Goal: Task Accomplishment & Management: Complete application form

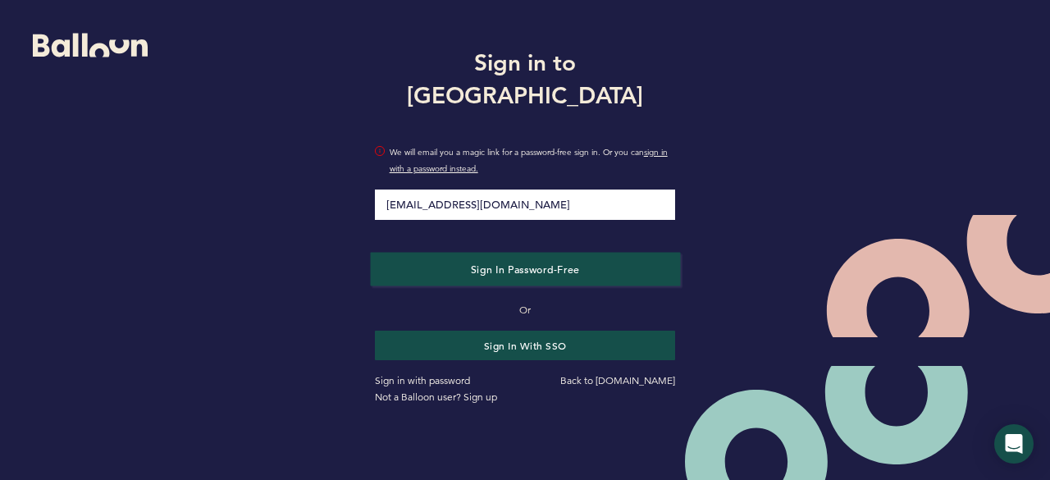
type input "[EMAIL_ADDRESS][DOMAIN_NAME]"
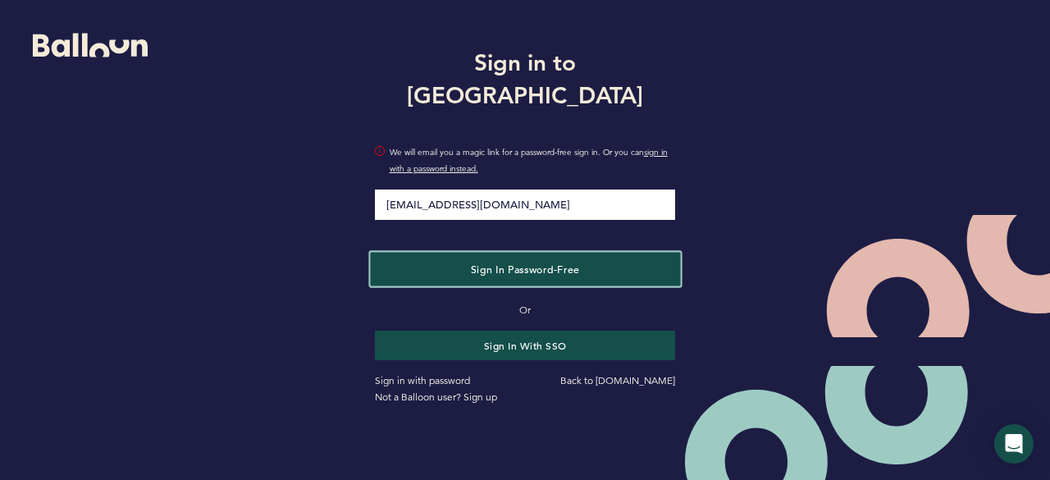
click at [509, 260] on button "Sign in Password-Free" at bounding box center [525, 269] width 310 height 34
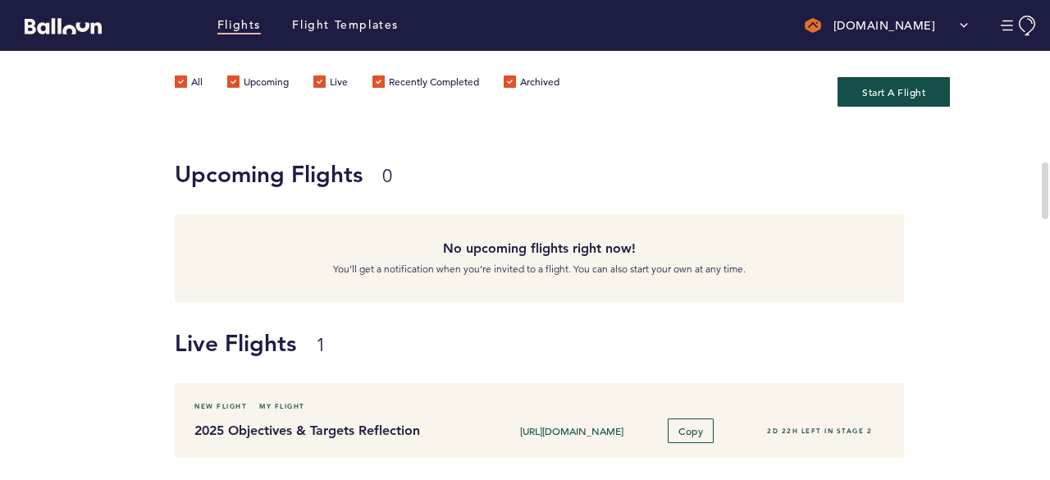
scroll to position [155, 0]
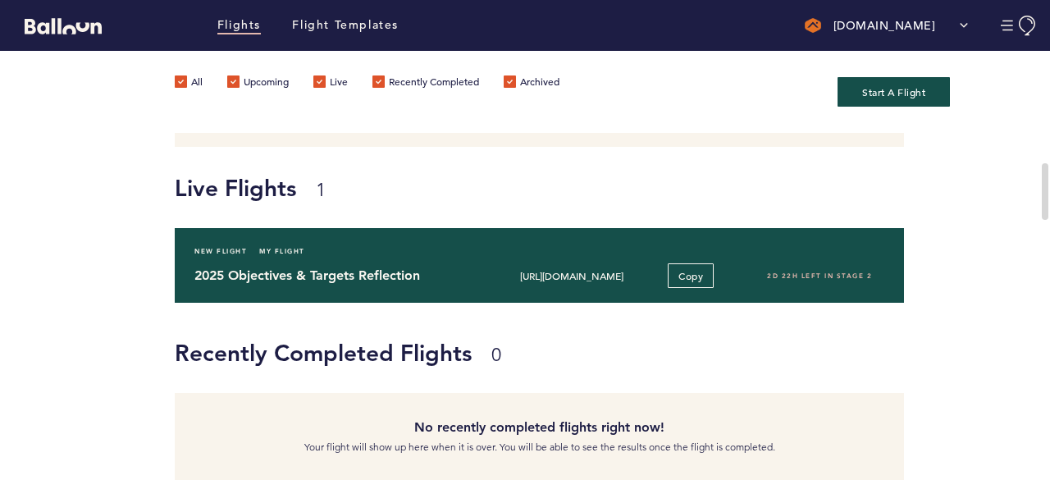
click at [374, 270] on h4 "2025 Objectives & Targets Reflection" at bounding box center [330, 276] width 273 height 20
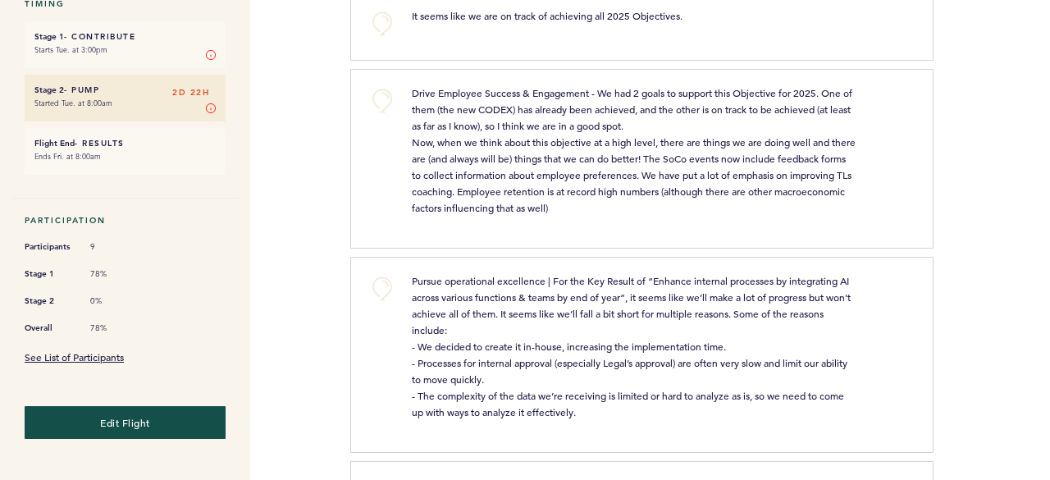
scroll to position [381, 0]
click at [105, 350] on link "See List of Participants" at bounding box center [74, 356] width 99 height 13
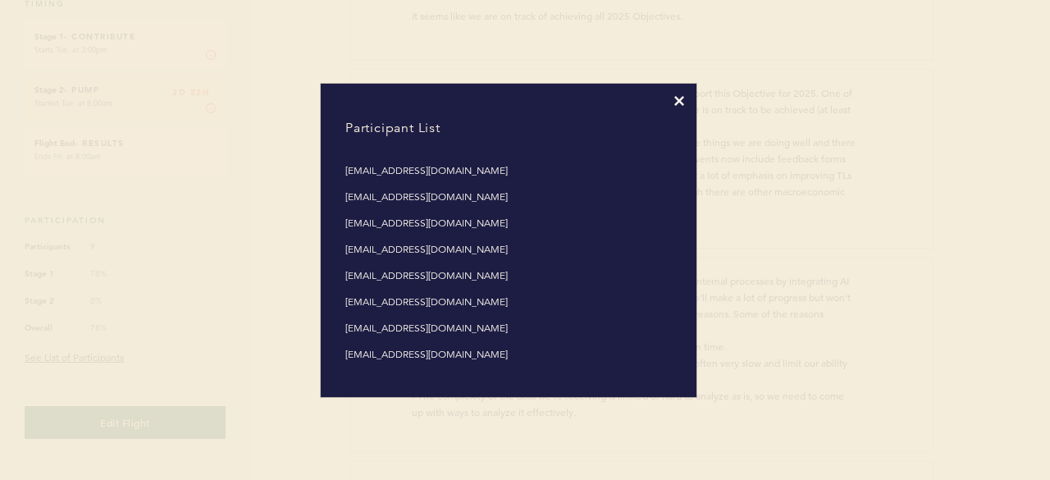
click at [683, 103] on icon at bounding box center [679, 101] width 10 height 10
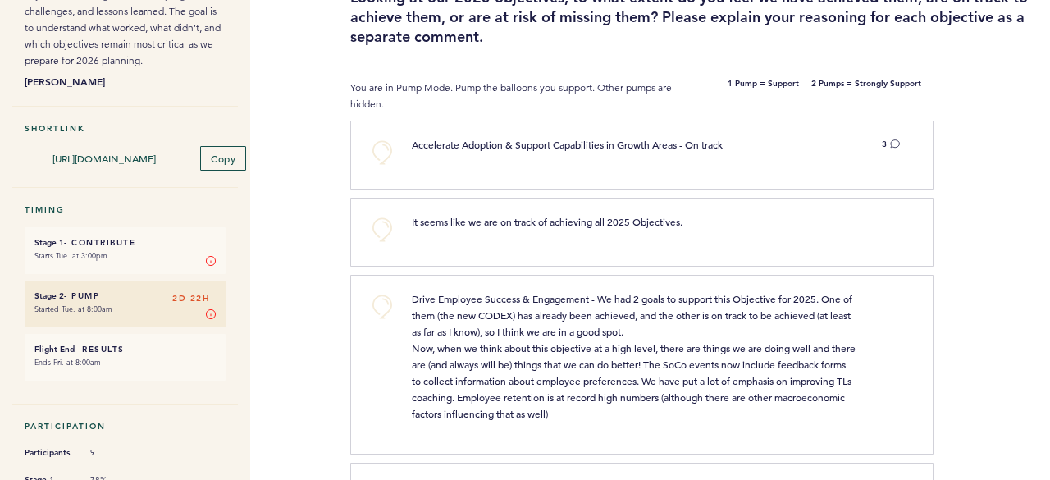
scroll to position [0, 0]
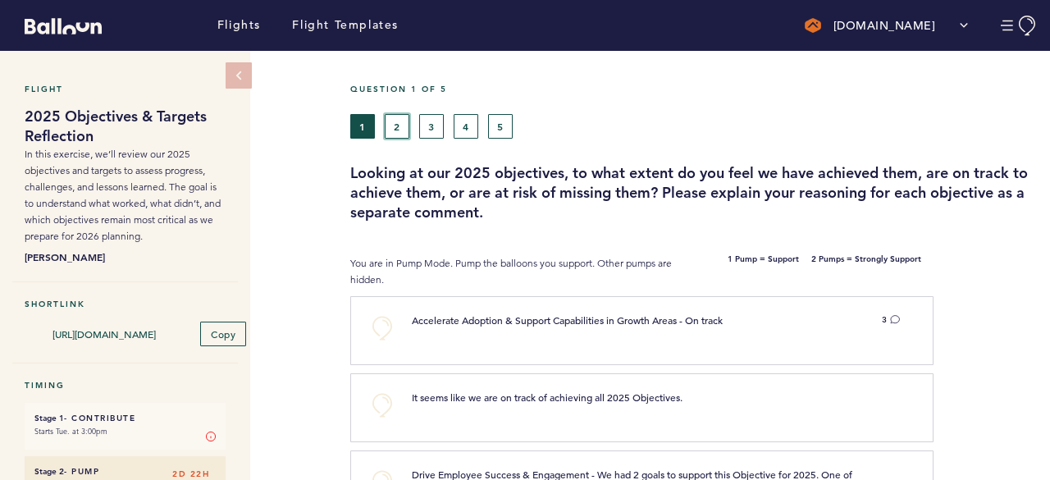
click at [398, 122] on button "2" at bounding box center [397, 126] width 25 height 25
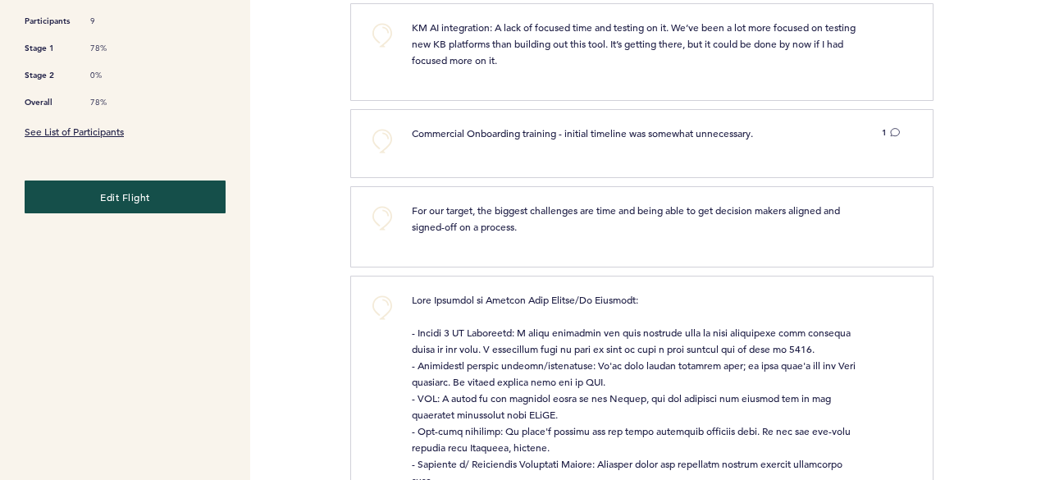
scroll to position [608, 0]
click at [890, 126] on icon at bounding box center [895, 131] width 10 height 10
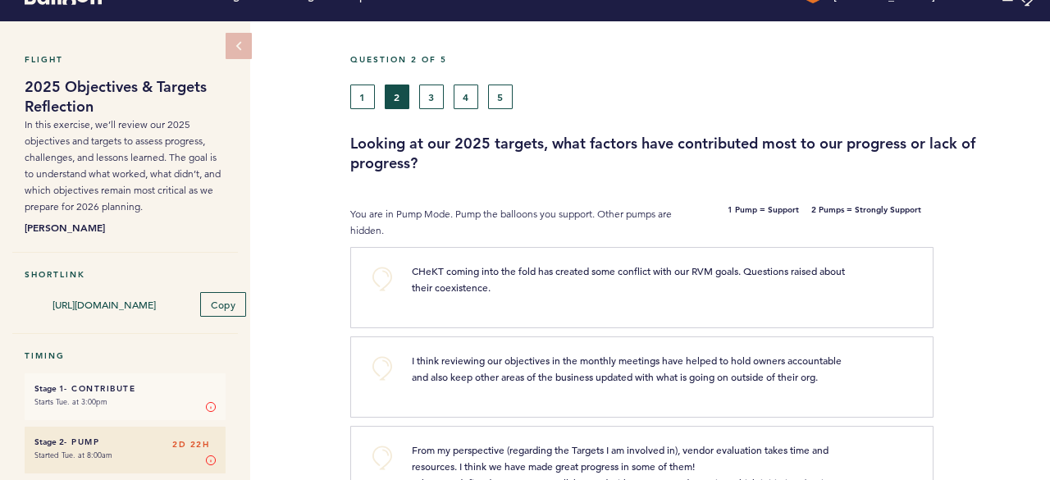
scroll to position [11, 0]
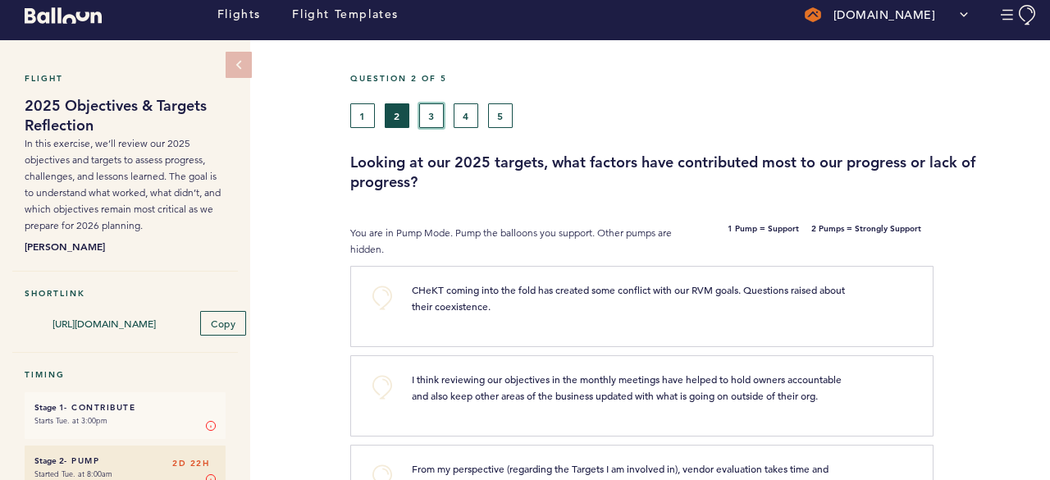
click at [435, 112] on button "3" at bounding box center [431, 115] width 25 height 25
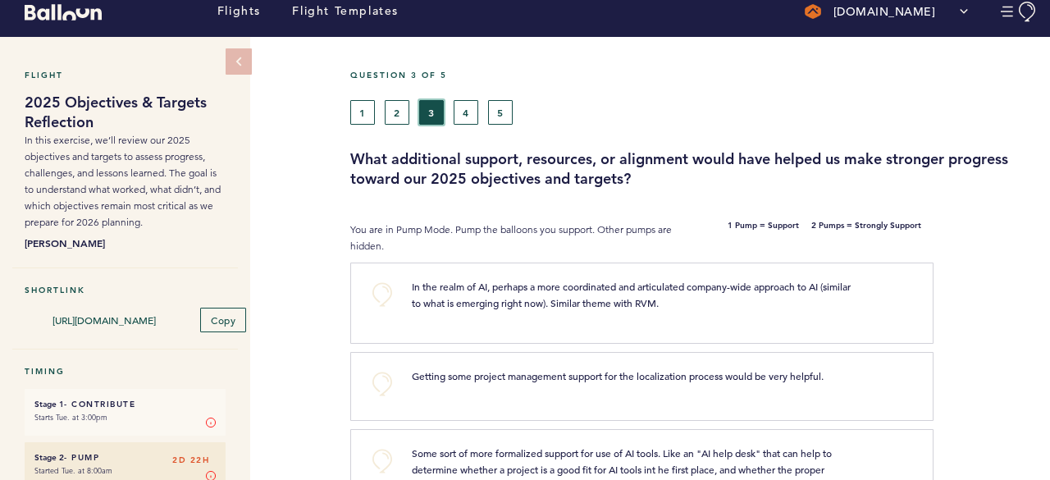
scroll to position [5, 0]
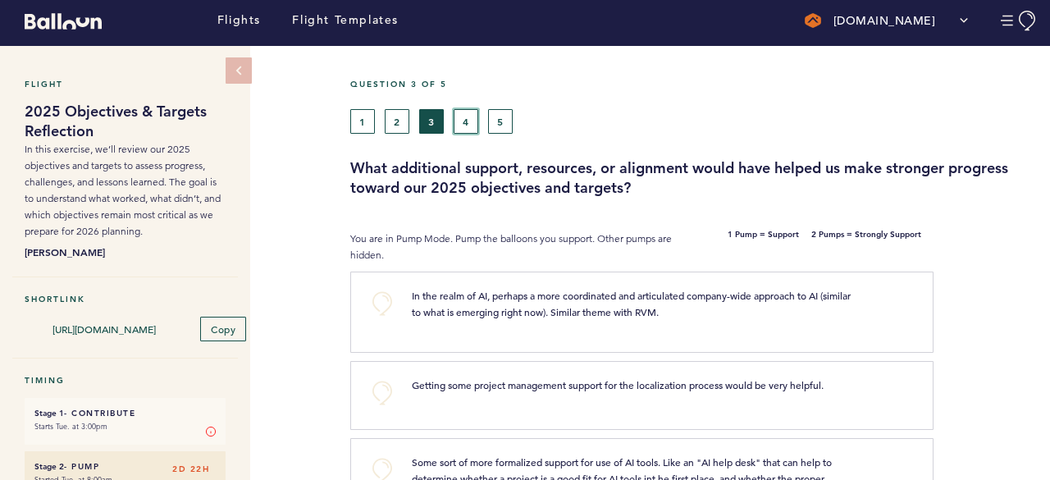
click at [469, 124] on button "4" at bounding box center [465, 121] width 25 height 25
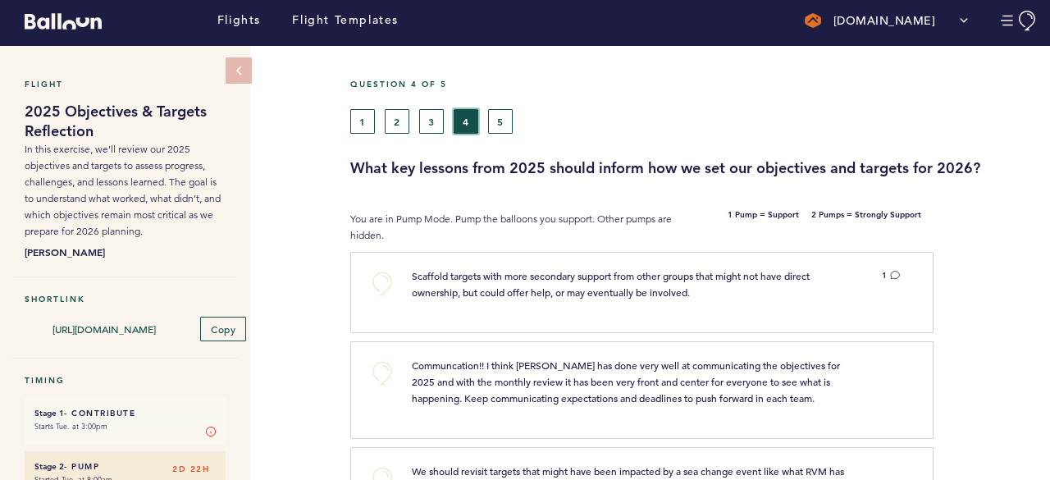
scroll to position [113, 0]
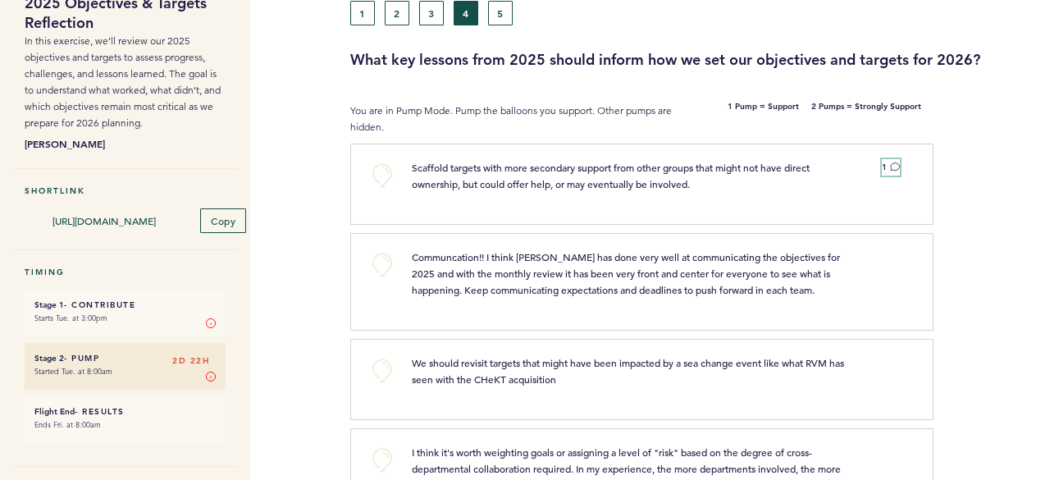
click at [896, 169] on icon at bounding box center [895, 167] width 10 height 10
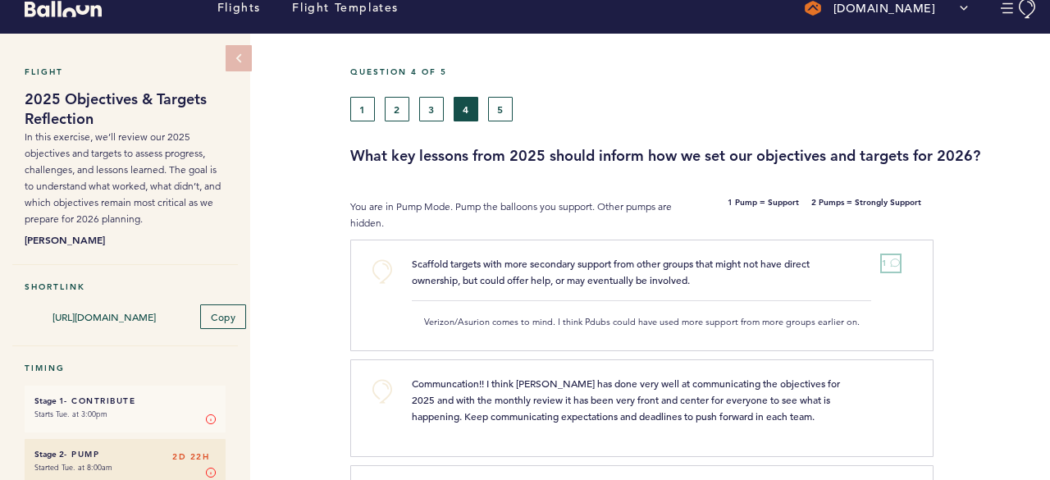
scroll to position [0, 0]
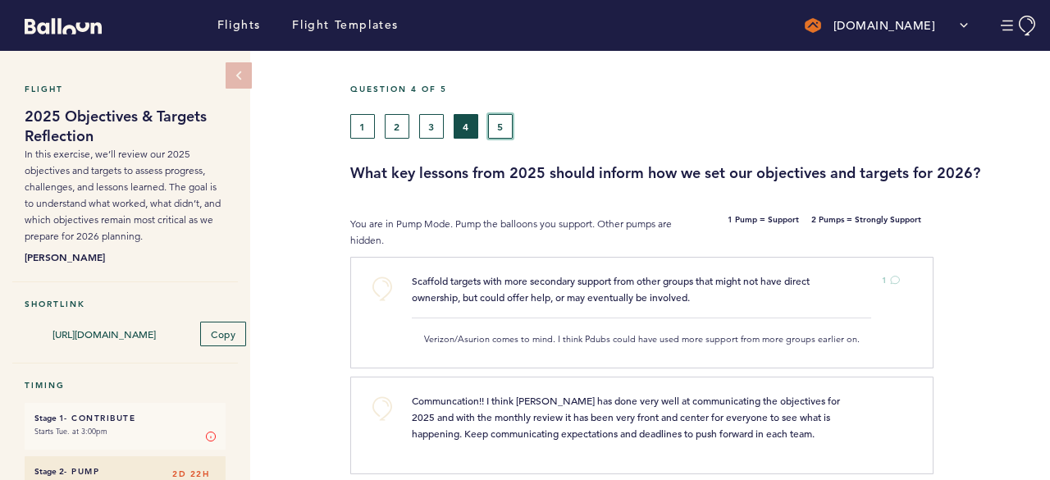
click at [502, 128] on button "5" at bounding box center [500, 126] width 25 height 25
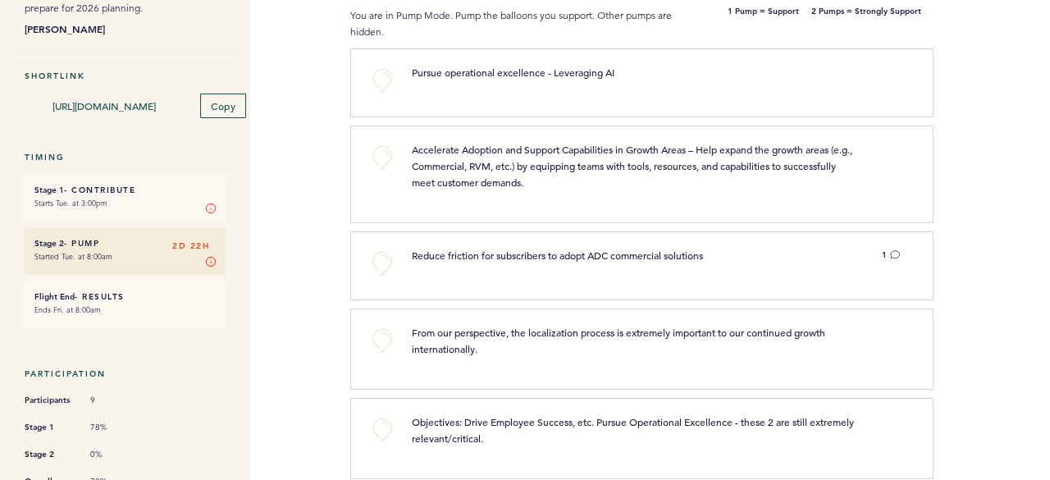
scroll to position [230, 0]
click at [899, 247] on div "1" at bounding box center [890, 253] width 43 height 16
click at [888, 258] on button "1" at bounding box center [890, 253] width 18 height 16
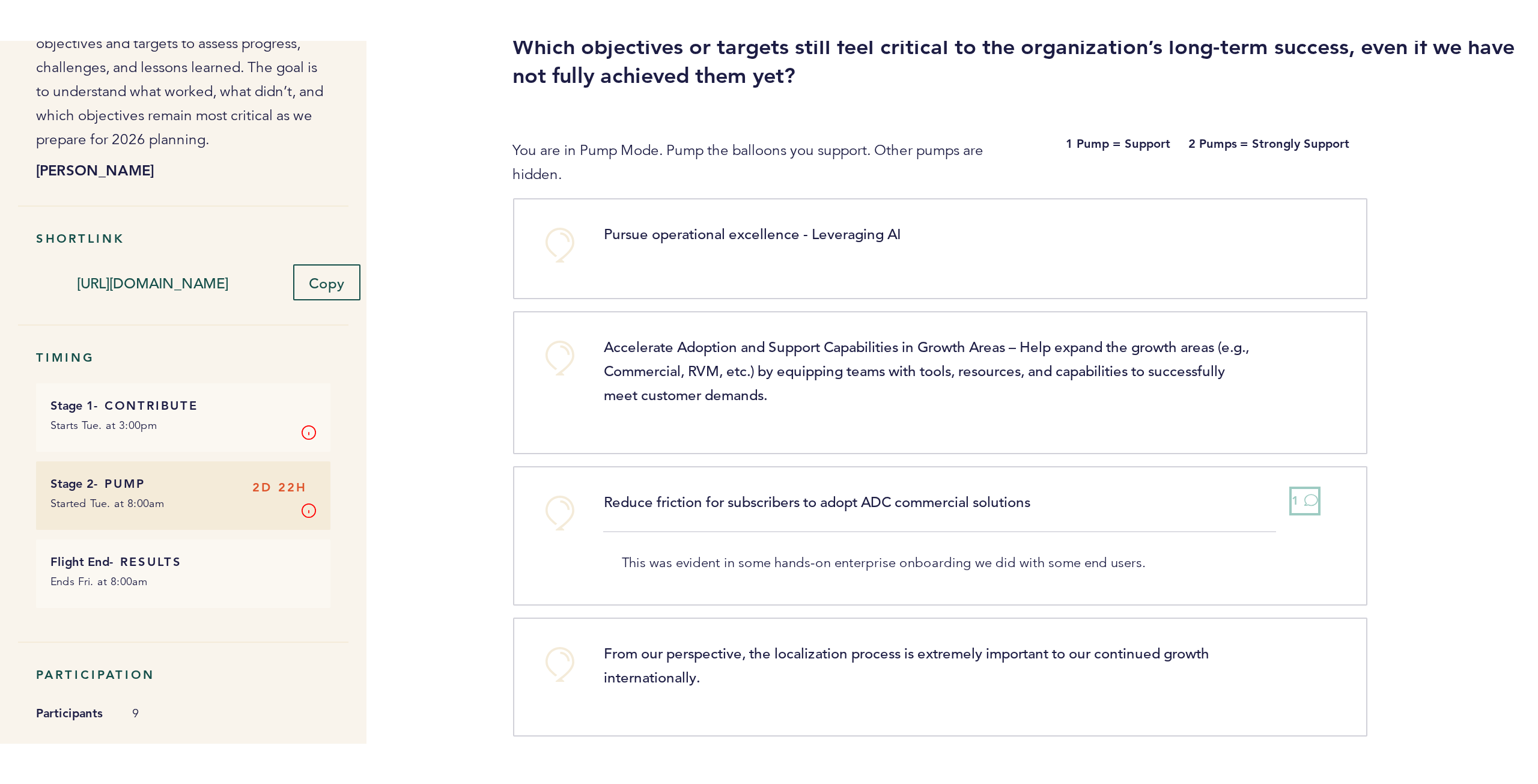
scroll to position [0, 0]
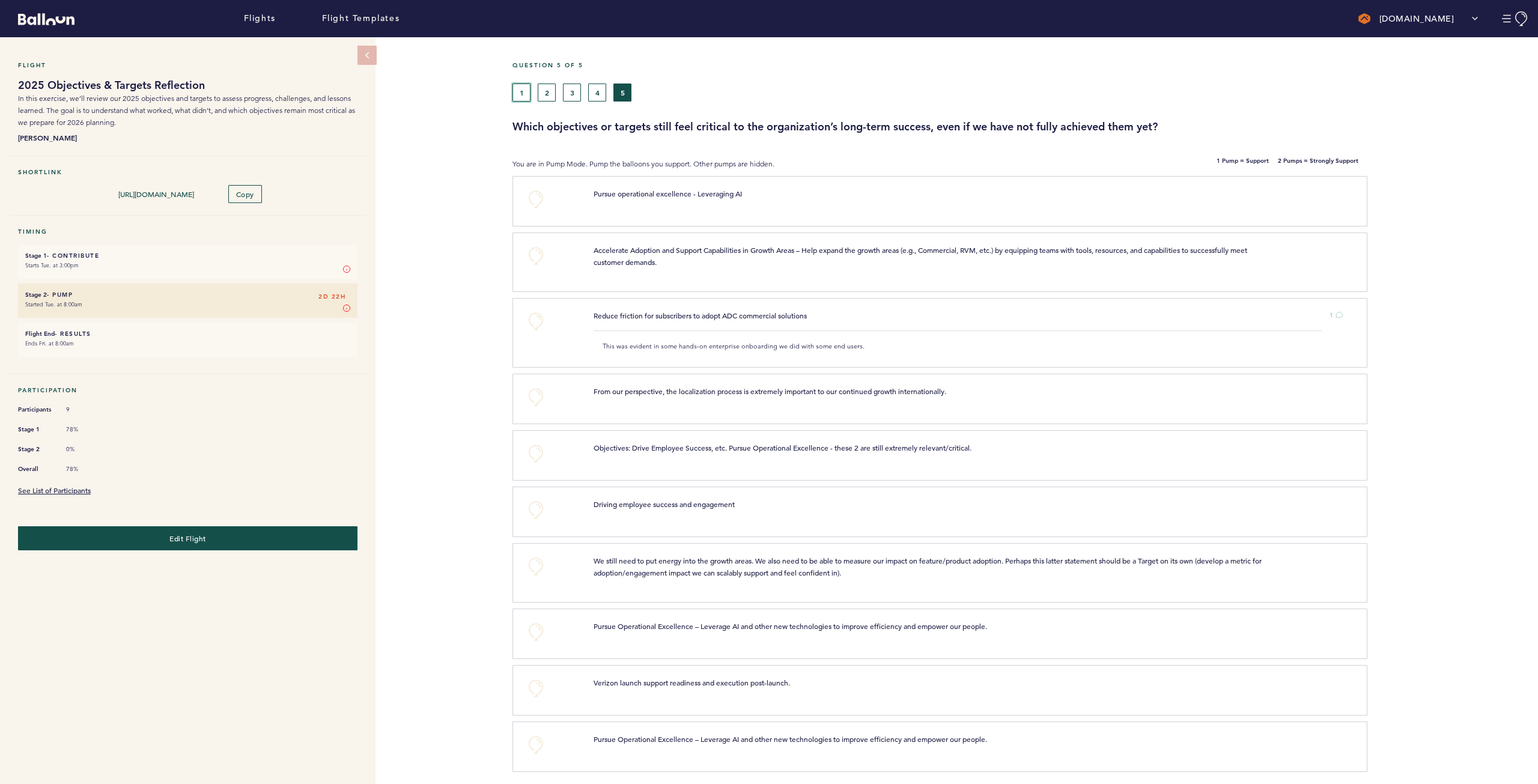
click at [522, 97] on button "1" at bounding box center [521, 92] width 18 height 18
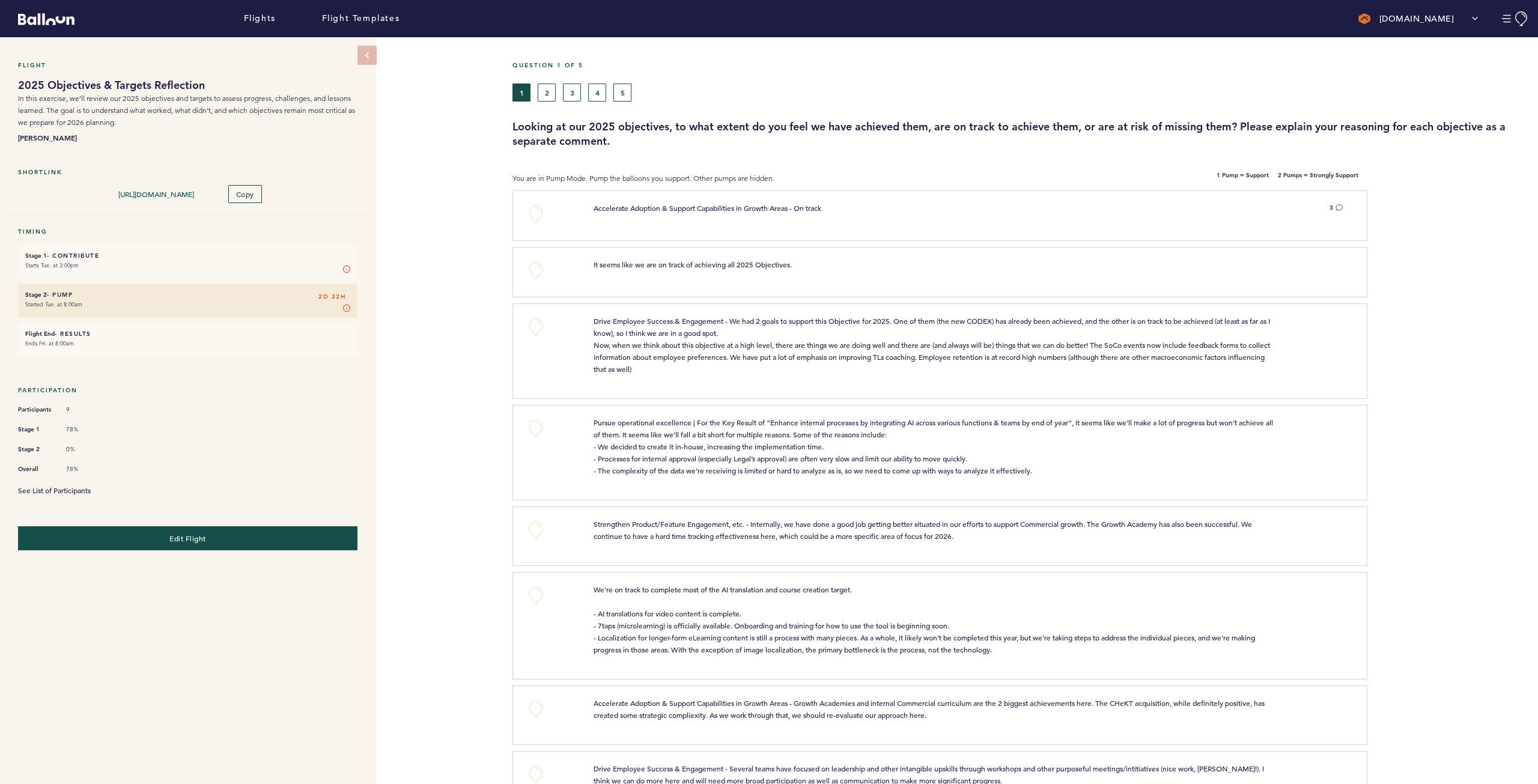
click at [64, 351] on link "See List of Participants" at bounding box center [54, 490] width 73 height 10
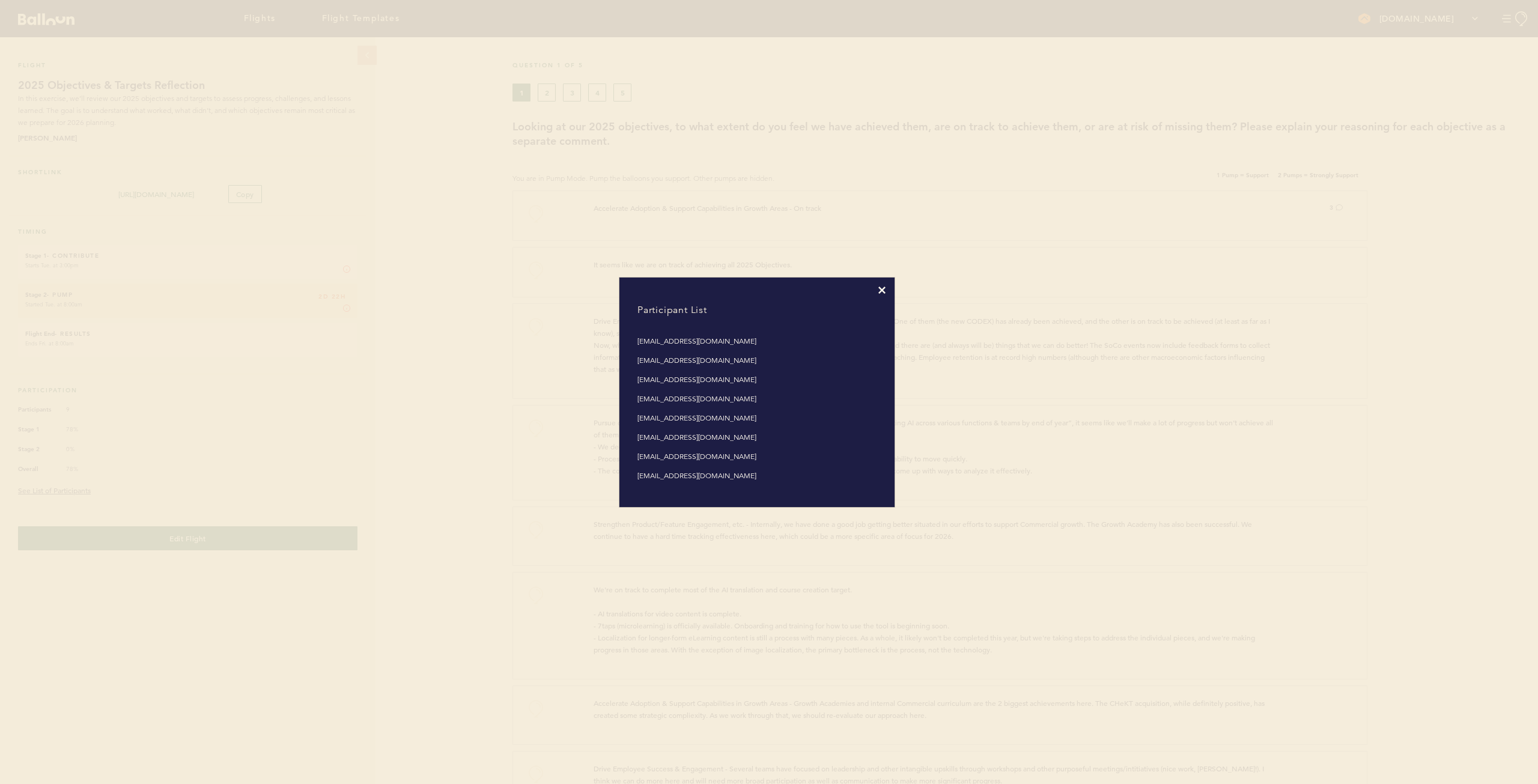
click at [689, 351] on li "[EMAIL_ADDRESS][DOMAIN_NAME]" at bounding box center [757, 476] width 239 height 12
click at [736, 351] on ul "[EMAIL_ADDRESS][DOMAIN_NAME] [EMAIL_ADDRESS][DOMAIN_NAME] [EMAIL_ADDRESS][DOMAI…" at bounding box center [757, 412] width 257 height 172
drag, startPoint x: 733, startPoint y: 482, endPoint x: 846, endPoint y: 299, distance: 215.1
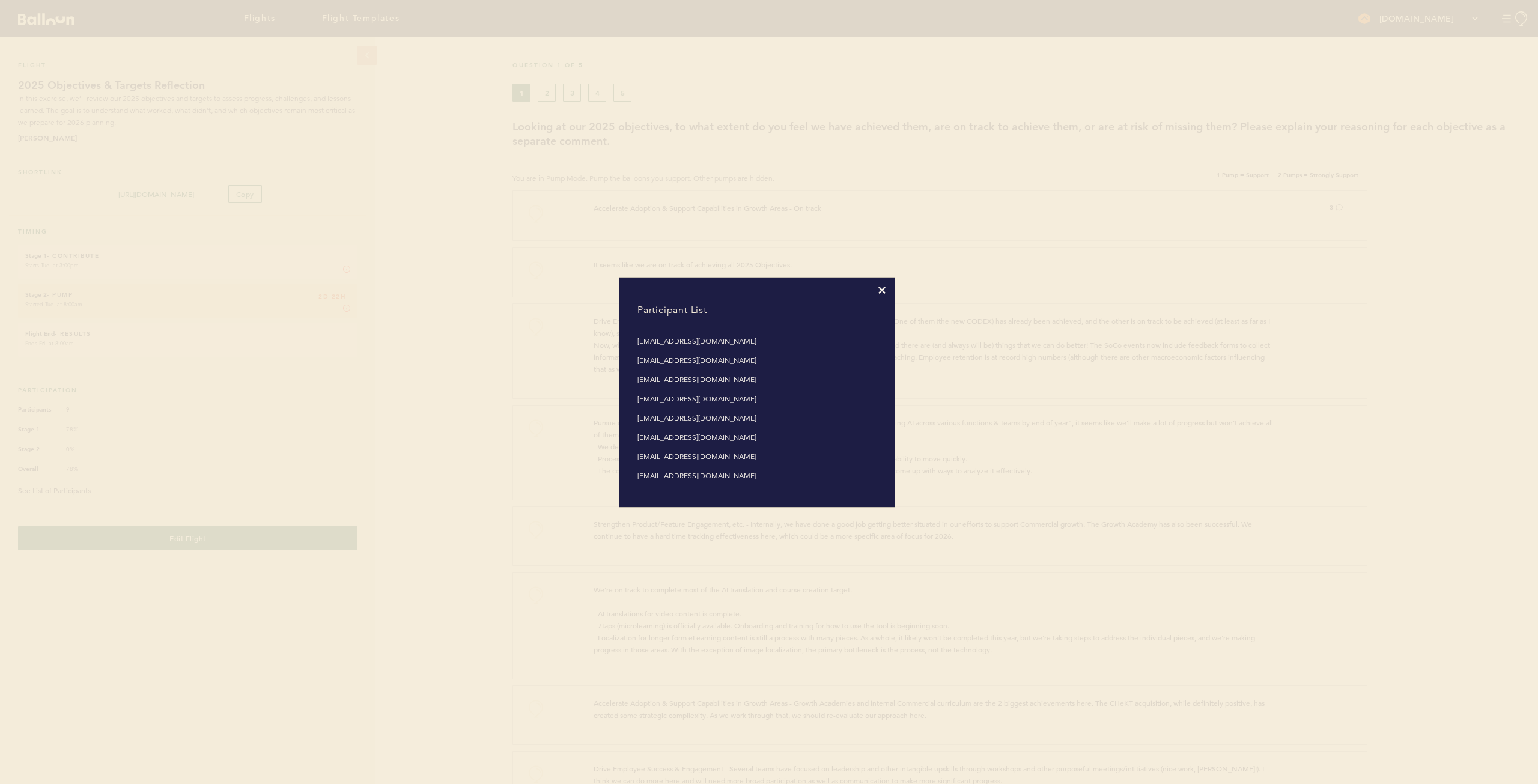
click at [769, 299] on h4 "Participant List" at bounding box center [757, 310] width 257 height 32
click at [769, 289] on icon at bounding box center [882, 290] width 7 height 7
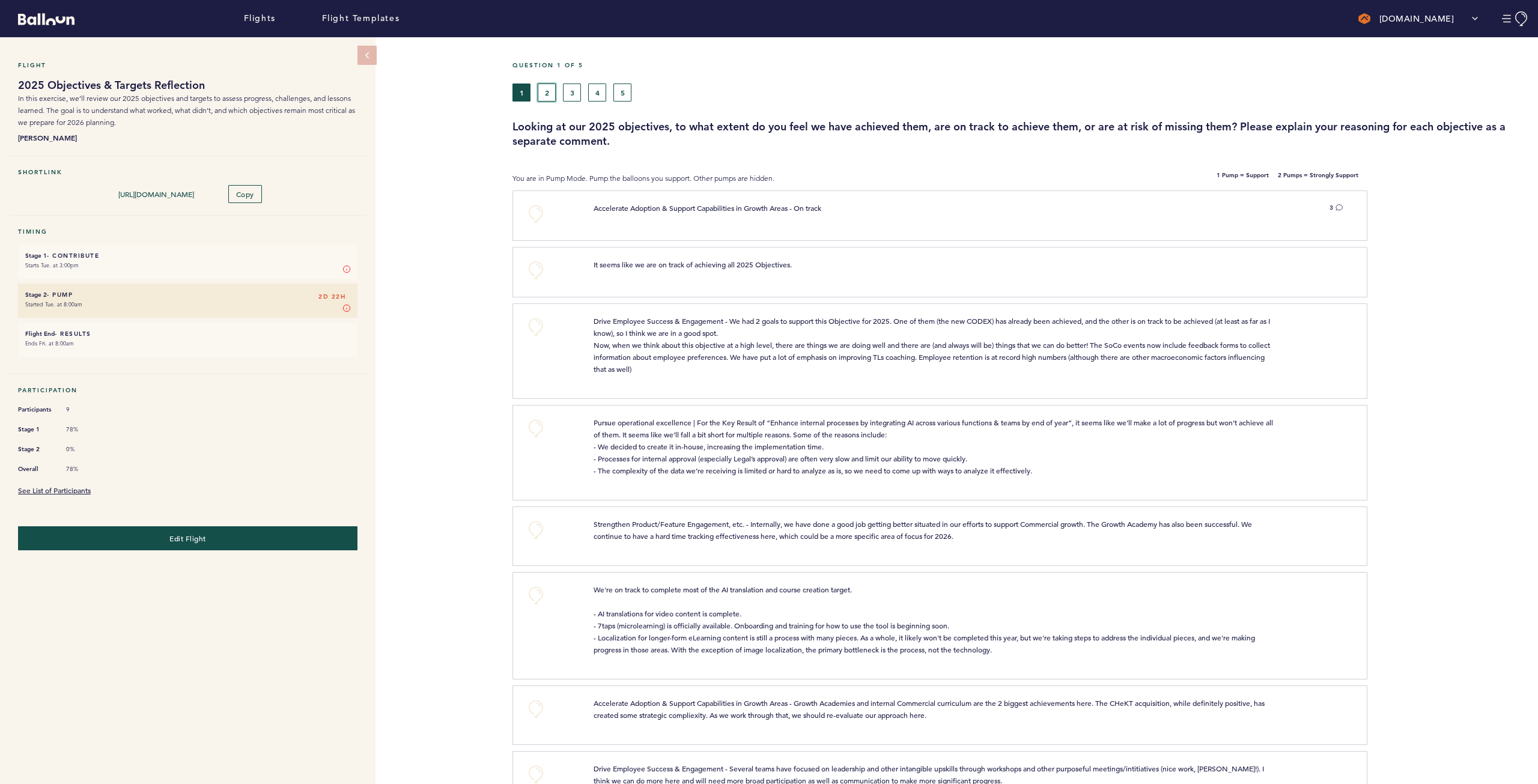
click at [552, 97] on button "2" at bounding box center [547, 92] width 18 height 18
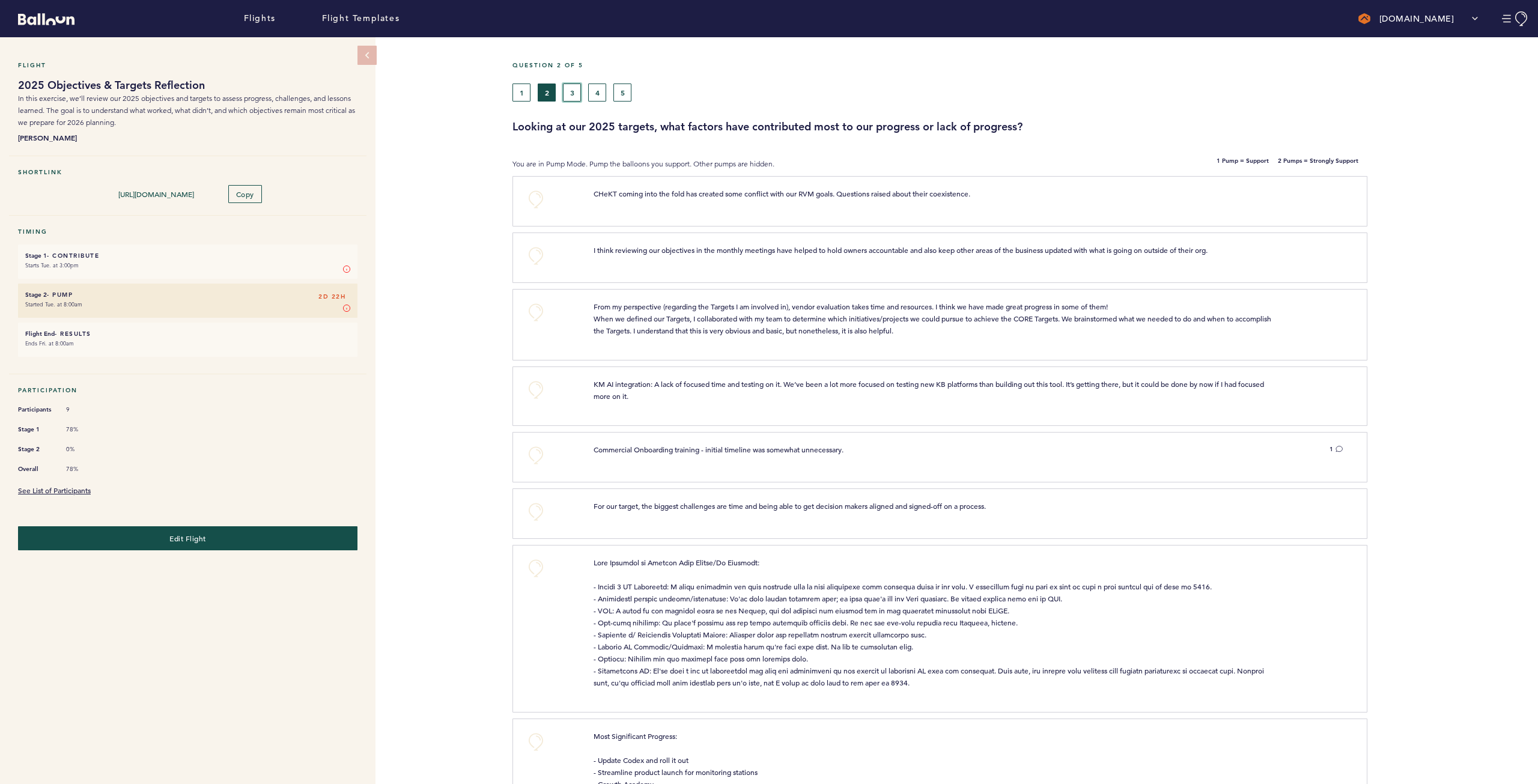
click at [569, 97] on button "3" at bounding box center [572, 92] width 18 height 18
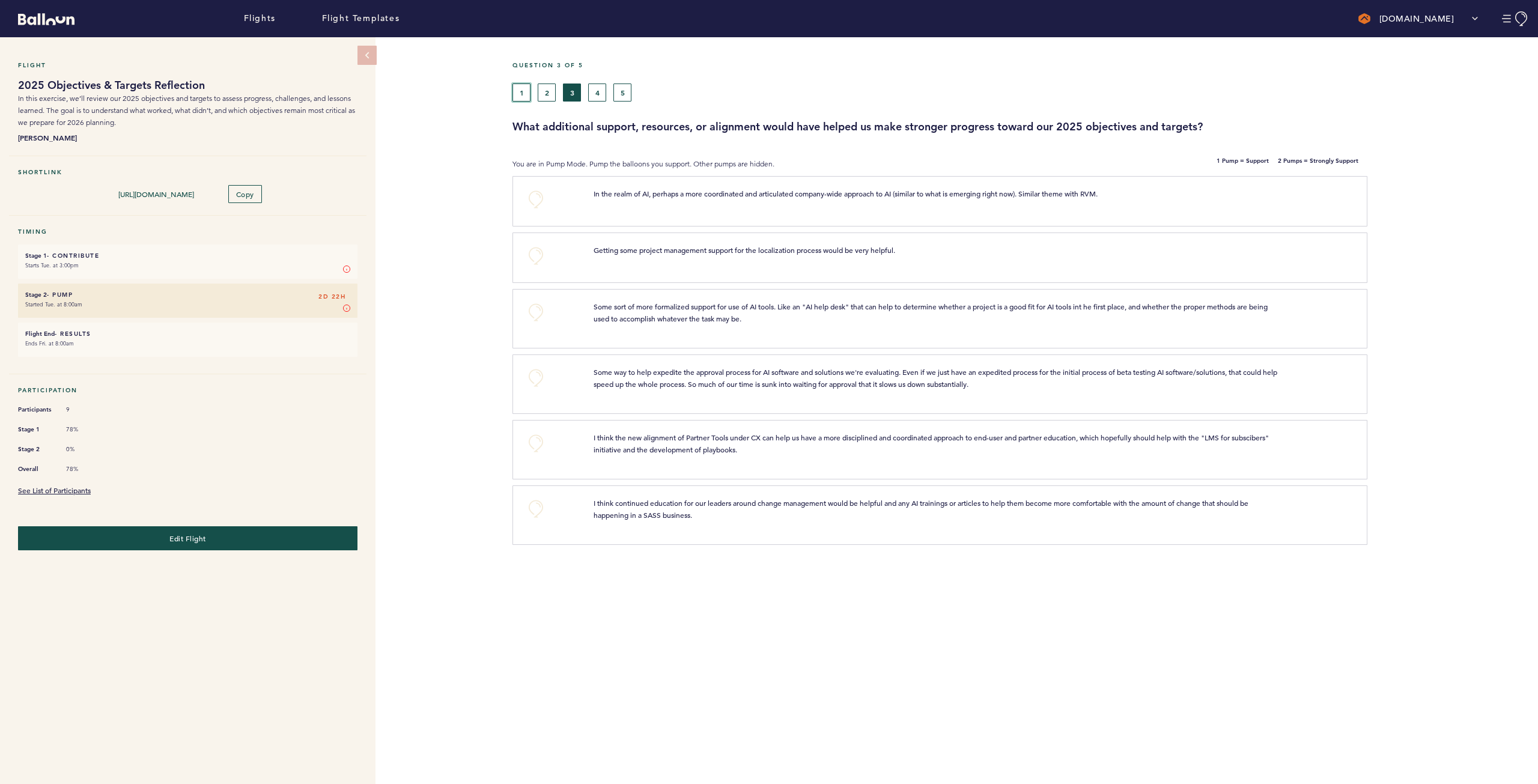
click at [528, 98] on button "1" at bounding box center [521, 92] width 18 height 18
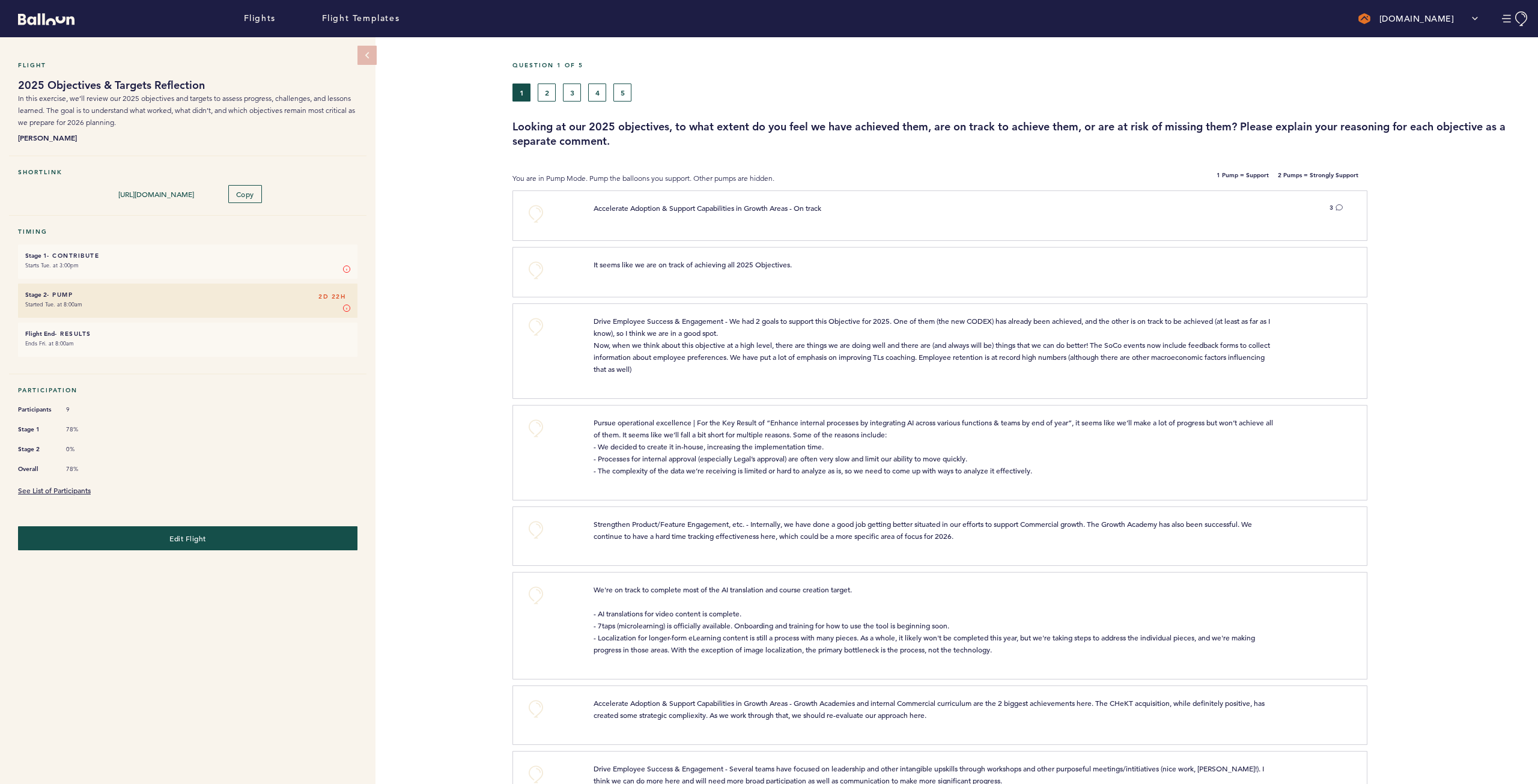
click at [769, 130] on h3 "Looking at our 2025 objectives, to what extent do you feel we have achieved the…" at bounding box center [1020, 133] width 1016 height 29
click at [769, 103] on div "Question 1 of 5 1 2 3 4 5 Looking at our 2025 objectives, to what extent do you…" at bounding box center [1025, 105] width 1026 height 87
